Goal: Task Accomplishment & Management: Manage account settings

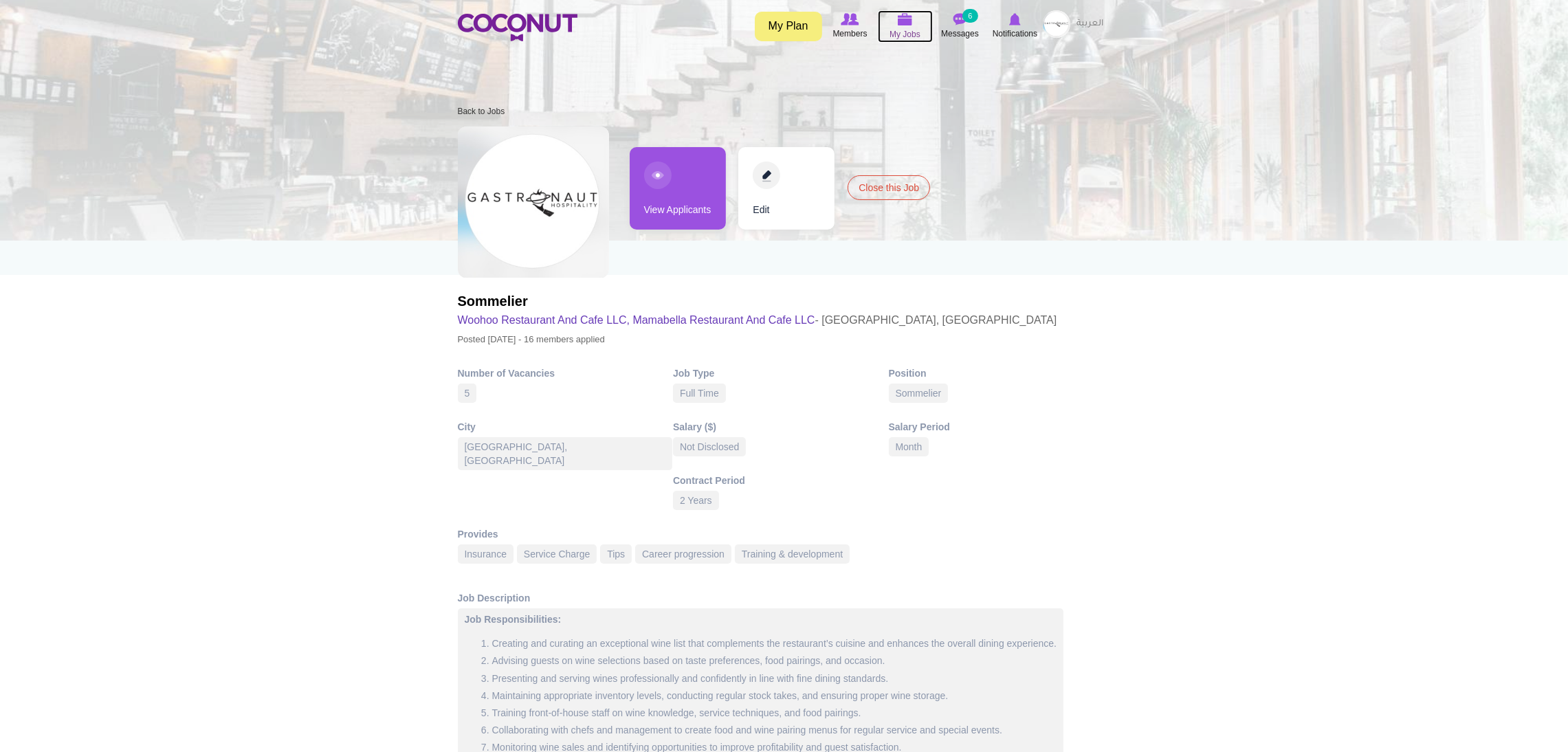
click at [919, 13] on icon at bounding box center [905, 19] width 52 height 16
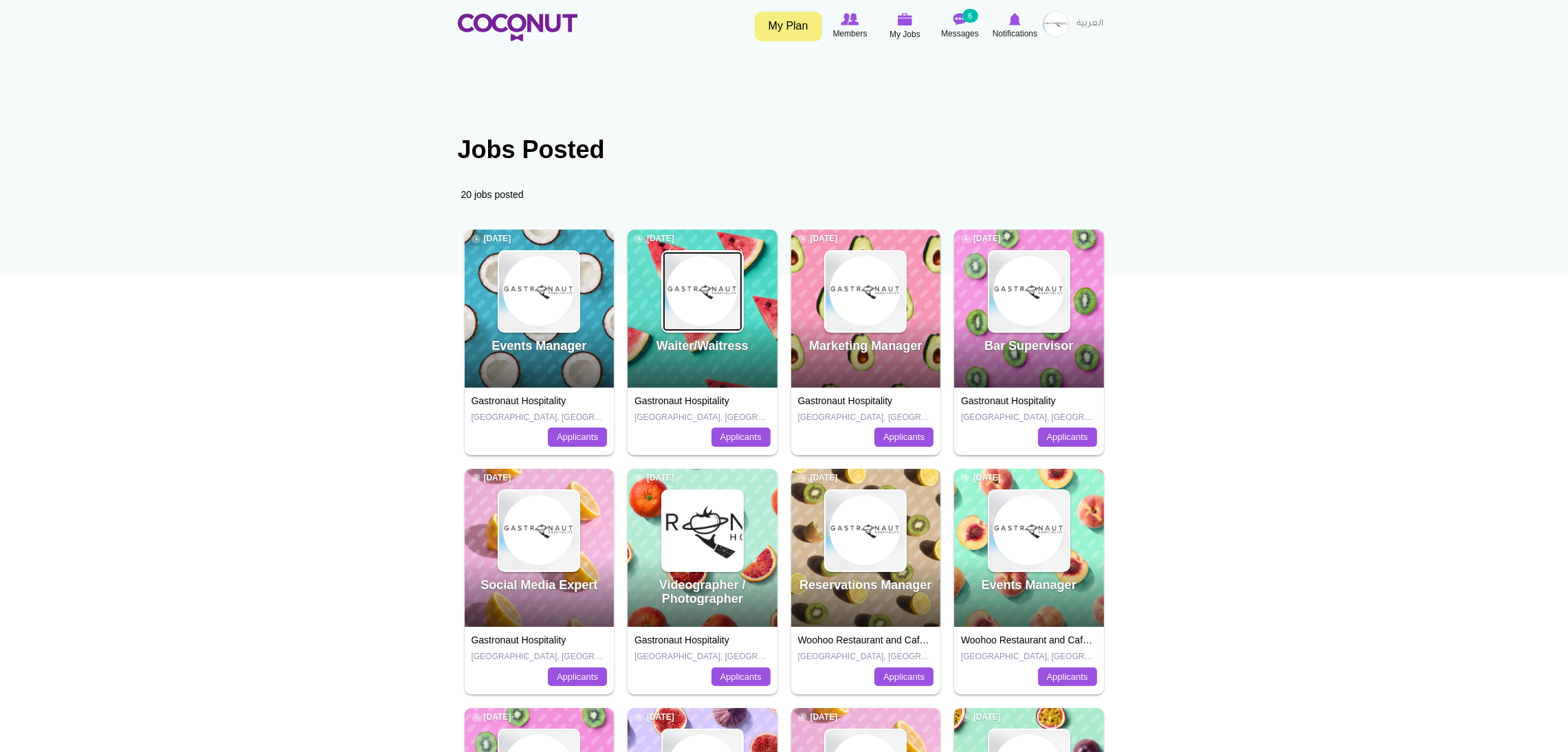
click at [696, 322] on img at bounding box center [702, 291] width 80 height 80
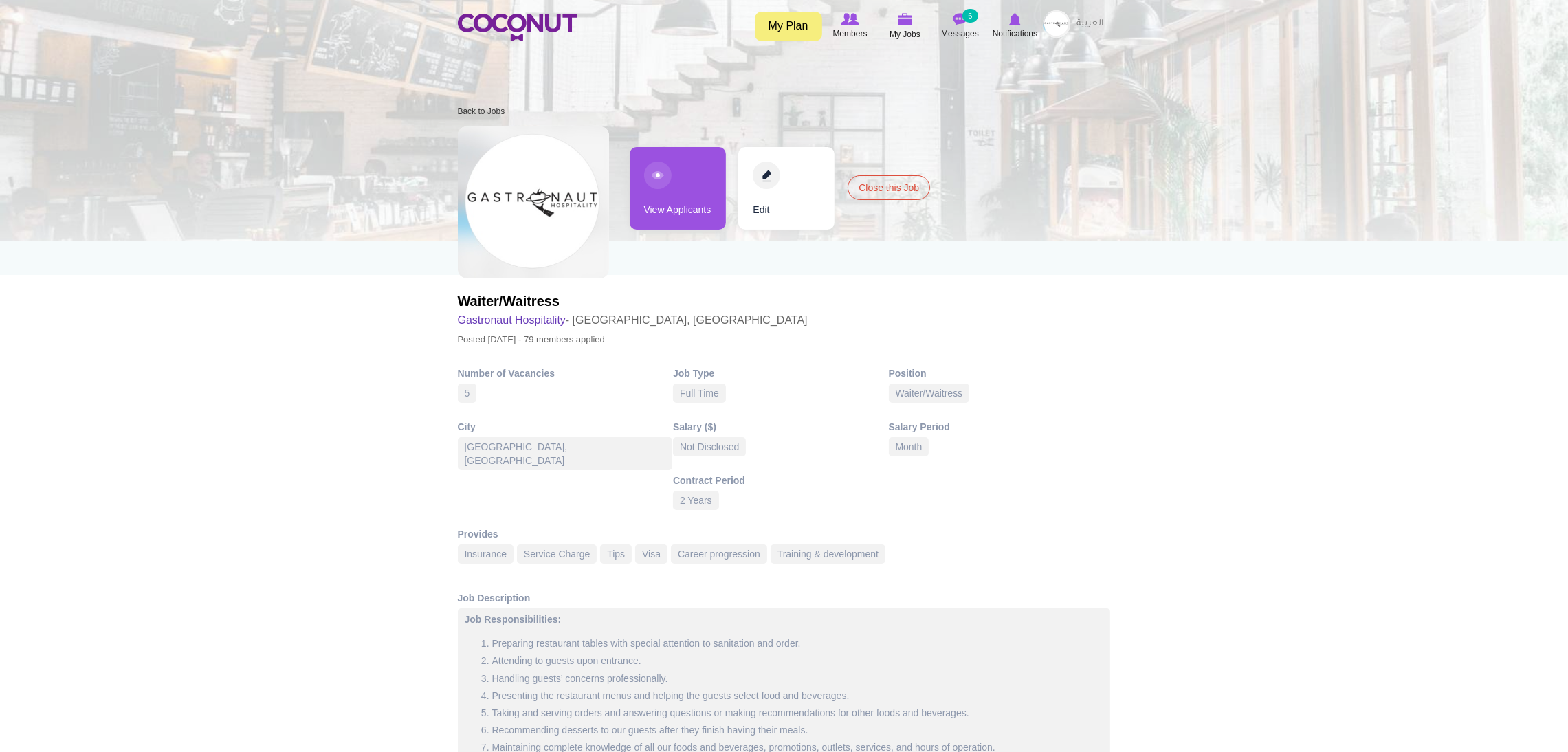
click at [668, 182] on link "View Applicants" at bounding box center [678, 187] width 96 height 82
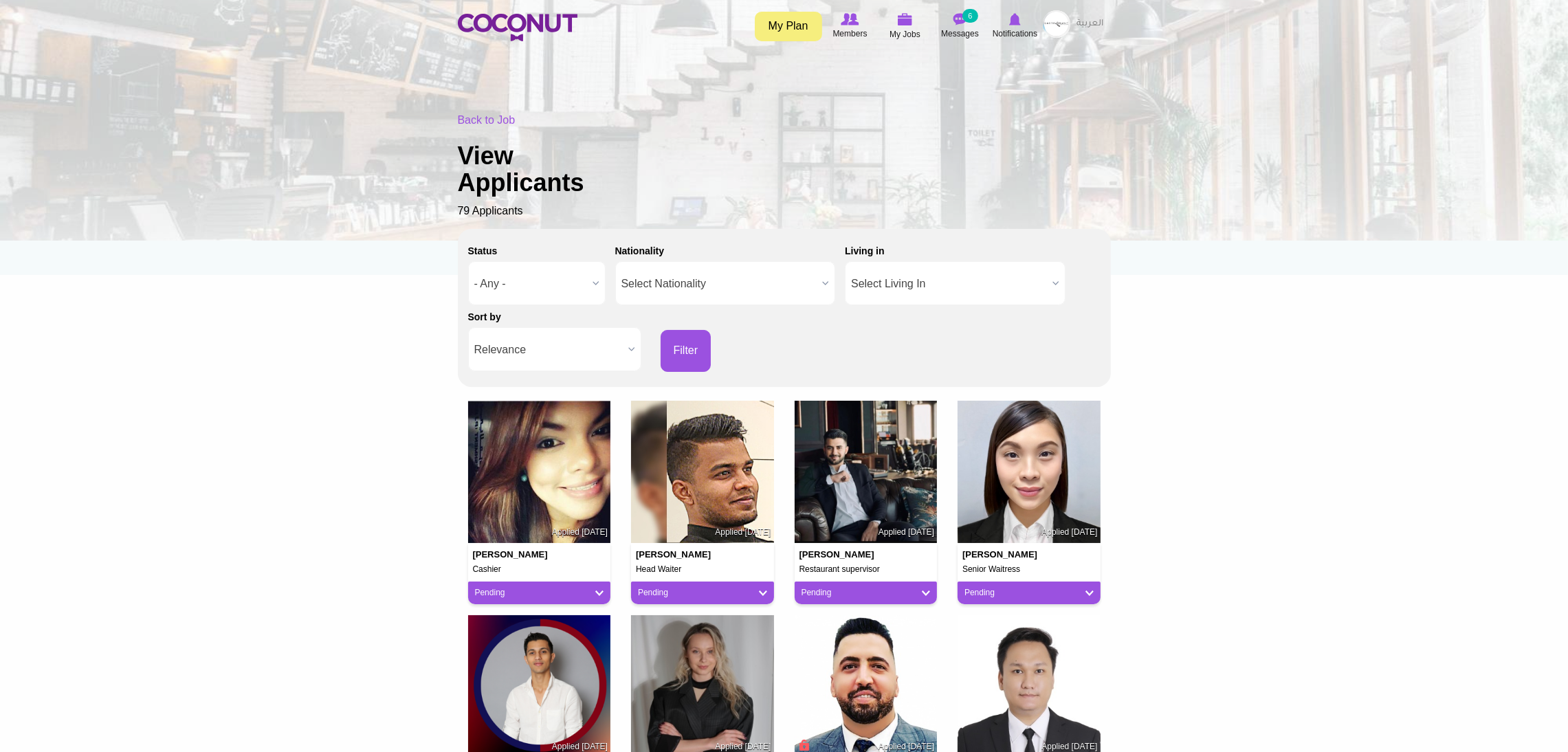
click at [578, 337] on span "Relevance" at bounding box center [548, 349] width 148 height 44
click at [537, 391] on li "Apply Date" at bounding box center [554, 396] width 166 height 17
click at [688, 345] on button "Filter" at bounding box center [685, 350] width 51 height 42
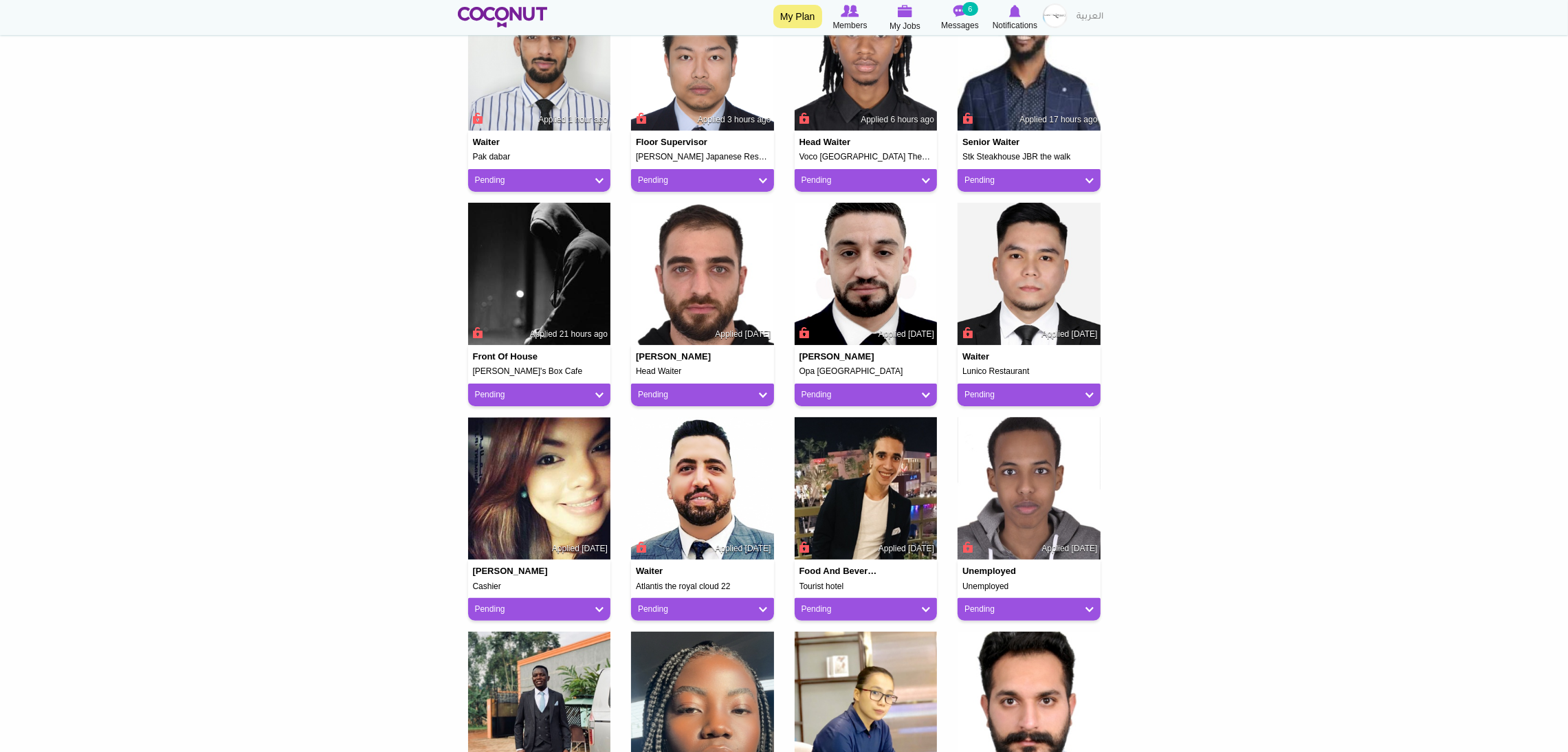
scroll to position [722, 0]
